Goal: Information Seeking & Learning: Learn about a topic

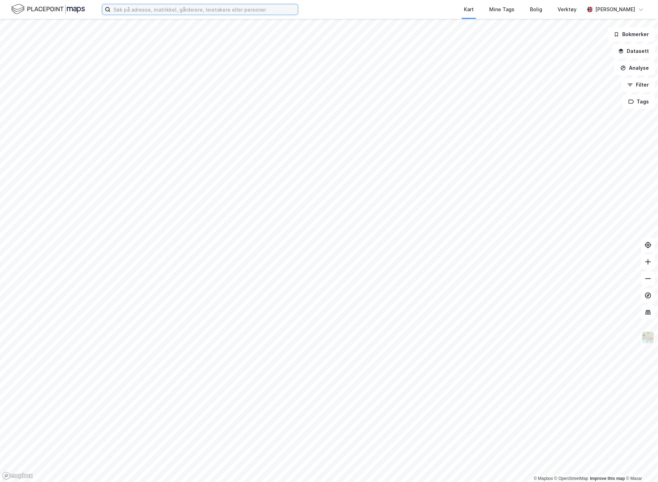
click at [180, 7] on input at bounding box center [203, 9] width 187 height 11
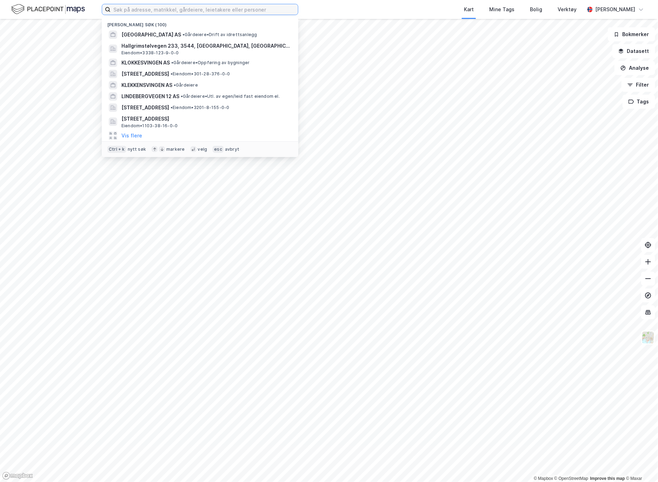
click at [180, 8] on input at bounding box center [203, 9] width 187 height 11
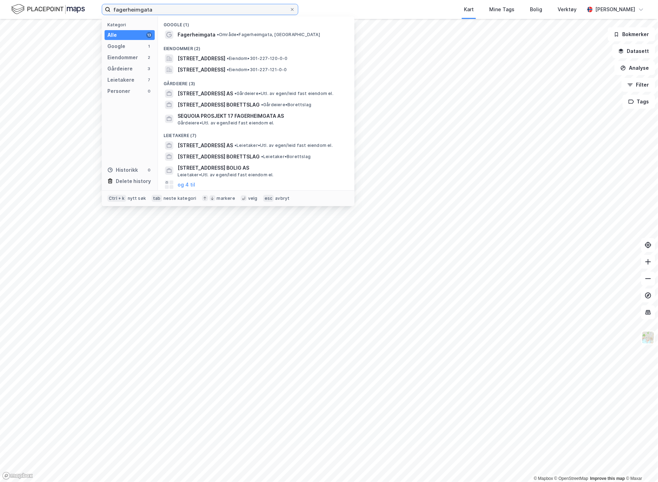
type input "fagerheimgata"
click at [220, 89] on div "[STREET_ADDRESS] AS • Gårdeiere • Utl. av egen/leid fast eiendom el." at bounding box center [255, 93] width 185 height 11
